Goal: Transaction & Acquisition: Purchase product/service

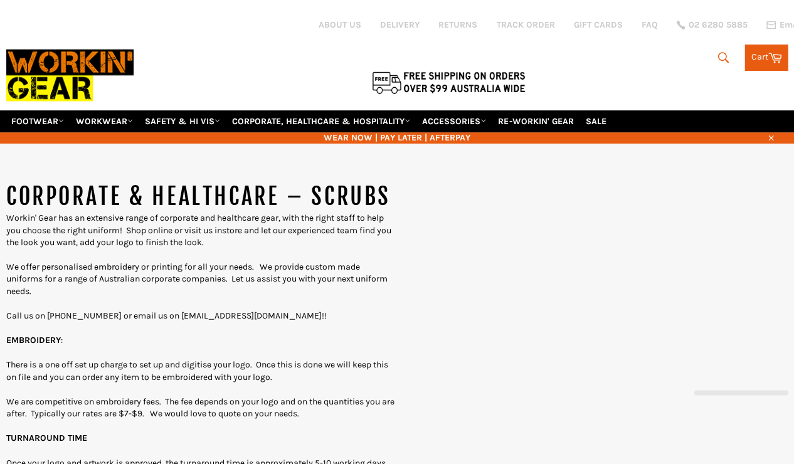
select select "******"
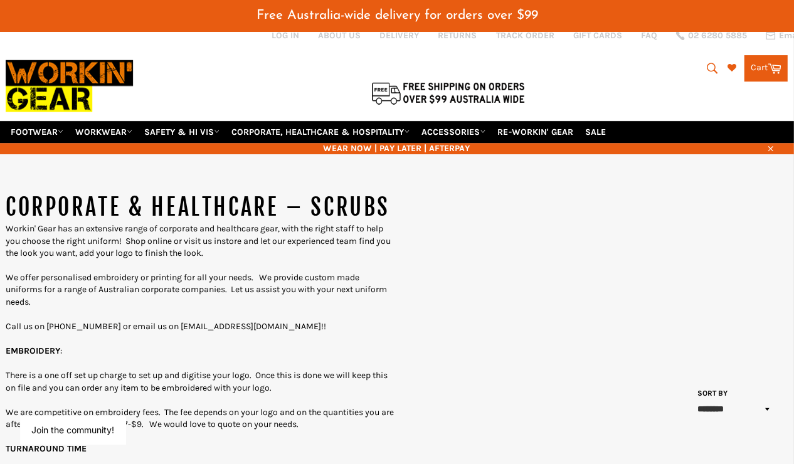
scroll to position [21, 1]
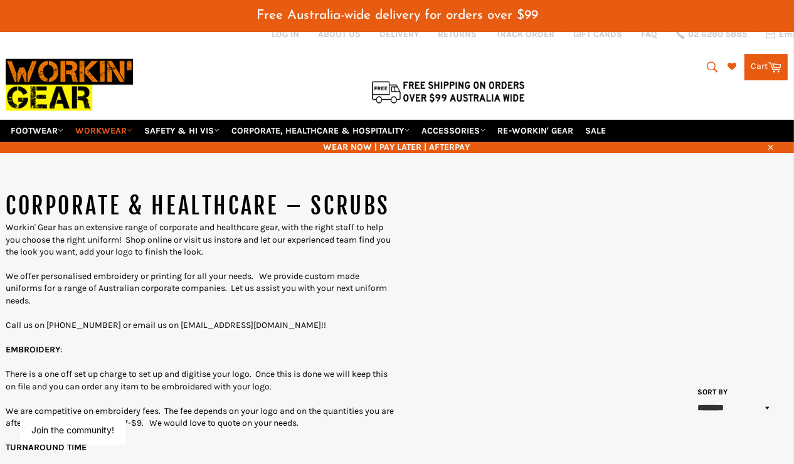
click at [121, 120] on link "WORKWEAR" at bounding box center [103, 131] width 67 height 22
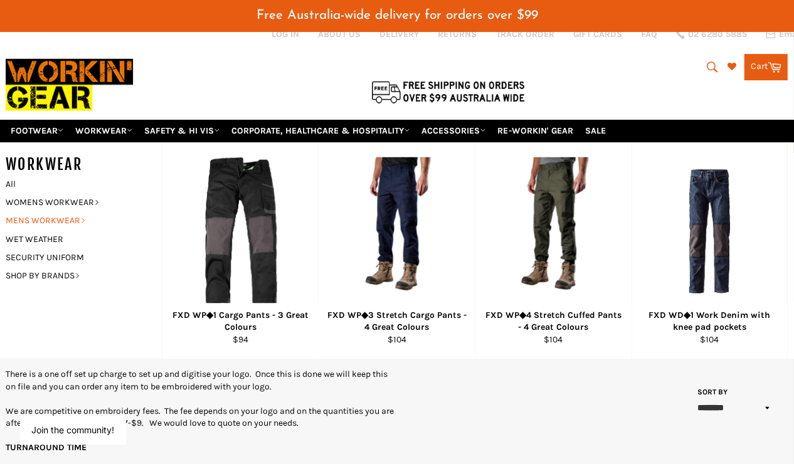
click at [54, 211] on link "MENS WORKWEAR" at bounding box center [74, 220] width 150 height 18
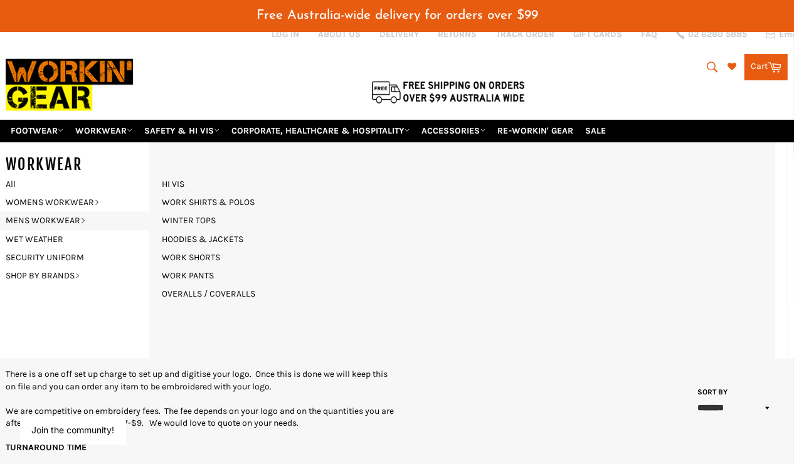
click at [324, 406] on p "We are competitive on embroidery fees. The fee depends on your logo and on the …" at bounding box center [201, 417] width 391 height 24
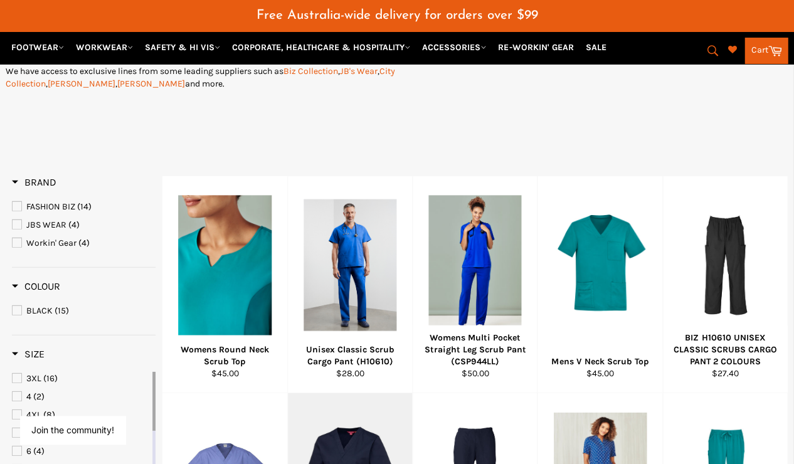
scroll to position [485, 1]
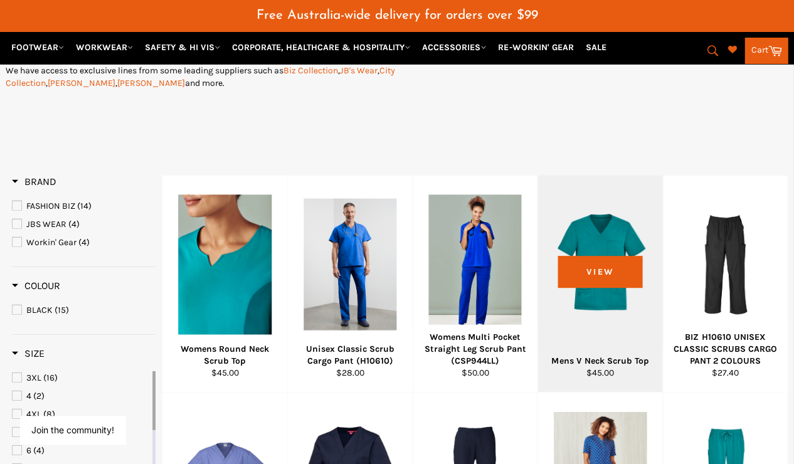
click at [576, 337] on div at bounding box center [599, 264] width 93 height 147
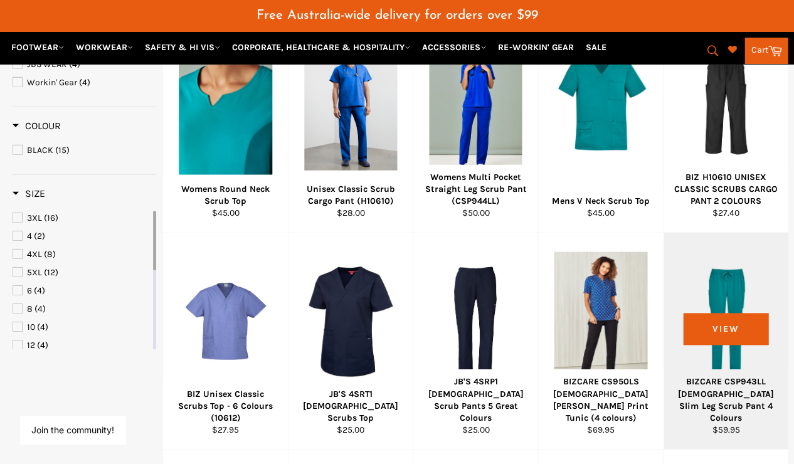
scroll to position [645, 1]
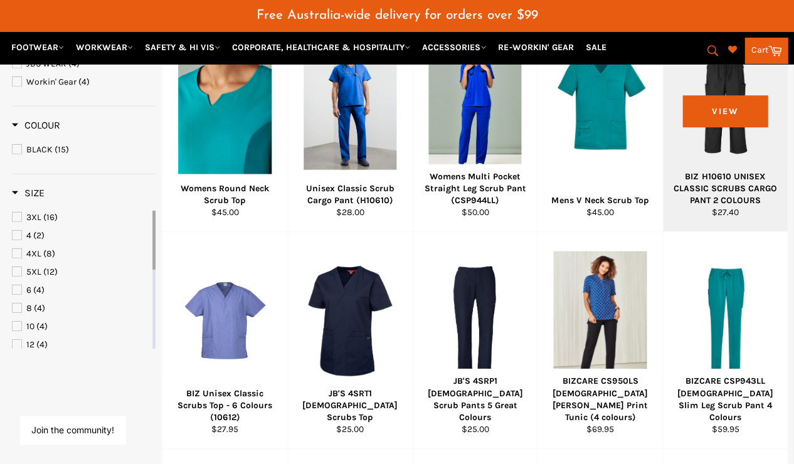
click at [720, 182] on div "BIZ H10610 UNISEX CLASSIC SCRUBS CARGO PANT 2 COLOURS" at bounding box center [724, 189] width 108 height 36
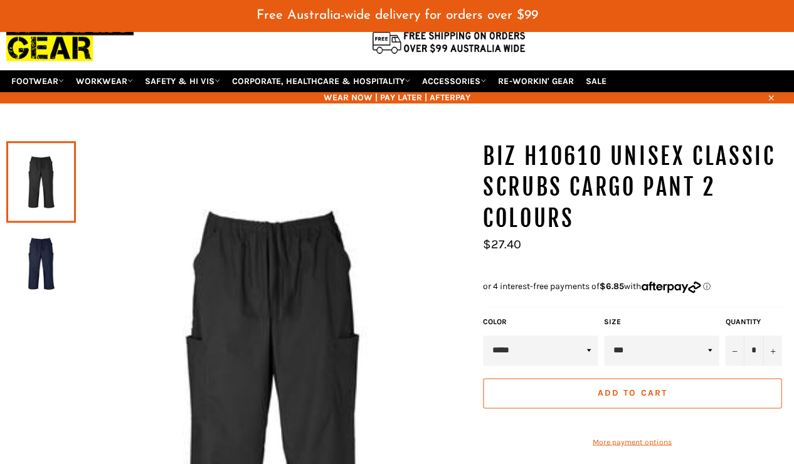
scroll to position [71, 0]
